Goal: Task Accomplishment & Management: Manage account settings

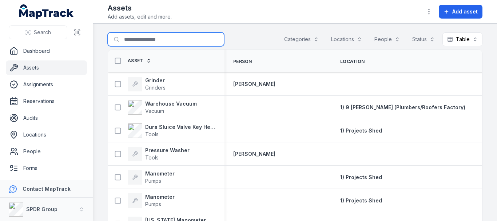
click at [141, 45] on input "Search for assets" at bounding box center [166, 39] width 116 height 14
type input "*******"
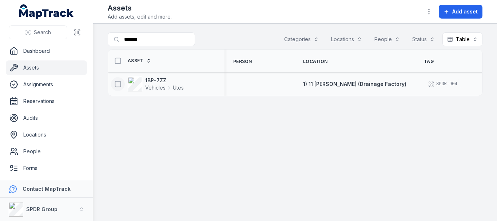
click at [121, 82] on icon at bounding box center [117, 83] width 7 height 7
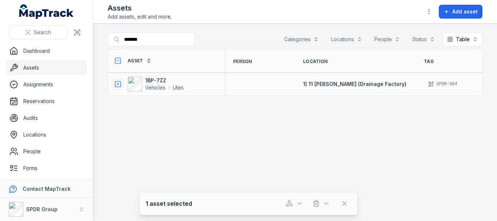
click at [124, 88] on div "1BP-7ZZ Vehicles Utes" at bounding box center [147, 84] width 73 height 15
click at [148, 86] on span "Vehicles" at bounding box center [155, 87] width 20 height 7
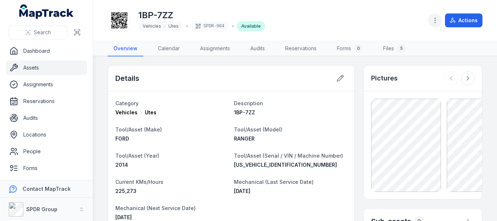
click at [434, 26] on button "button" at bounding box center [435, 20] width 14 height 14
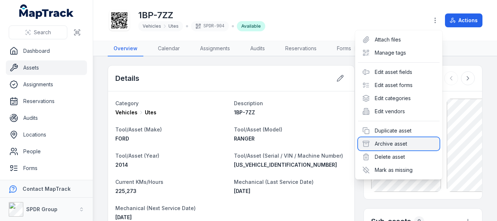
click at [398, 141] on div "Archive asset" at bounding box center [398, 143] width 81 height 13
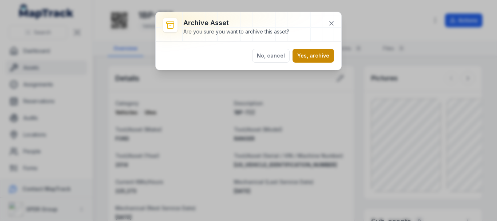
click at [318, 55] on button "Yes, archive" at bounding box center [312, 56] width 41 height 14
